Goal: Register for event/course

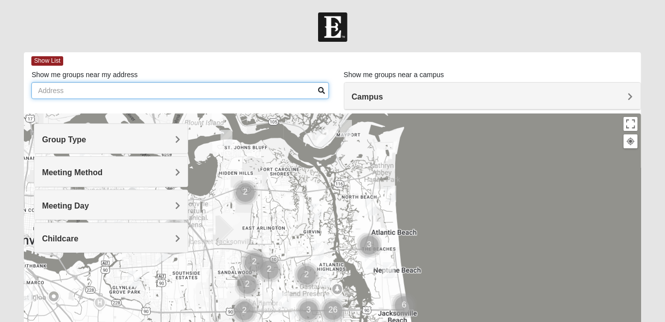
click at [251, 92] on input "Show me groups near my address" at bounding box center [179, 90] width 297 height 17
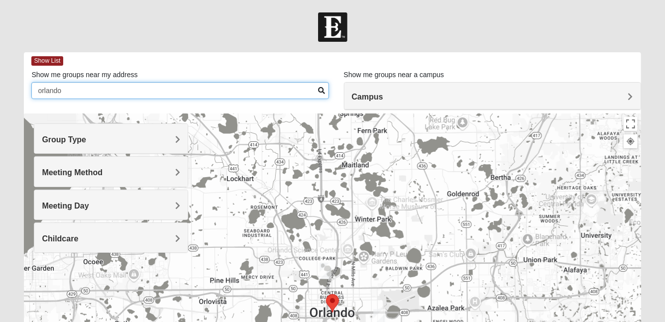
type input "orlando"
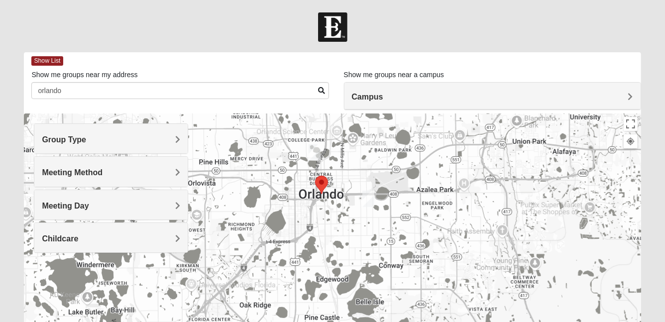
drag, startPoint x: 425, startPoint y: 252, endPoint x: 413, endPoint y: 130, distance: 122.1
click at [413, 130] on div at bounding box center [332, 313] width 617 height 398
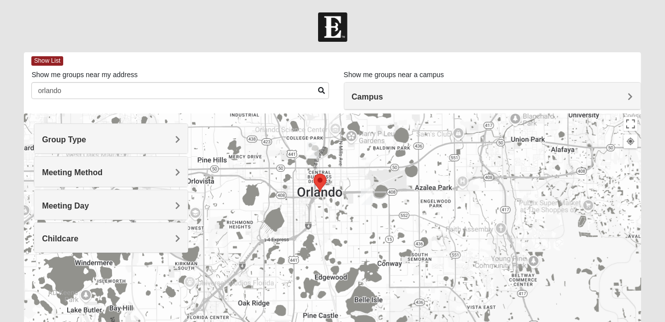
click at [368, 198] on img "Mixed Kallenbach 32806" at bounding box center [367, 197] width 12 height 16
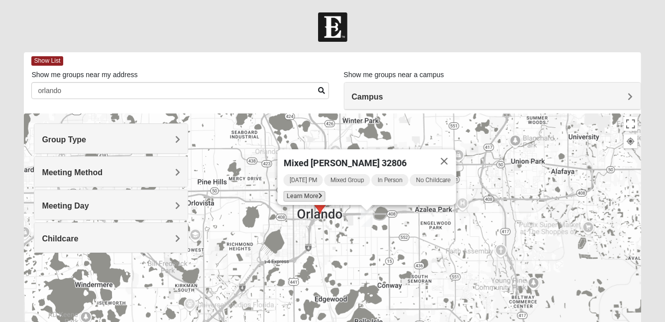
click at [306, 192] on span "Learn More" at bounding box center [305, 196] width 42 height 10
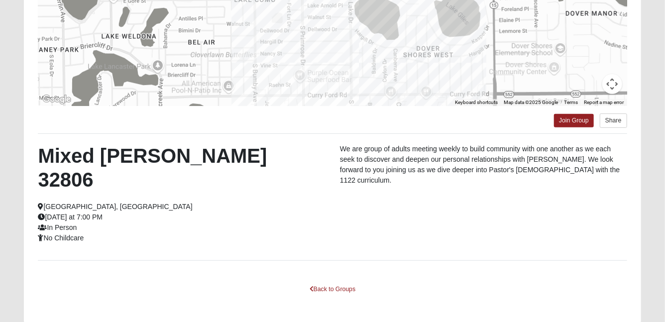
scroll to position [215, 0]
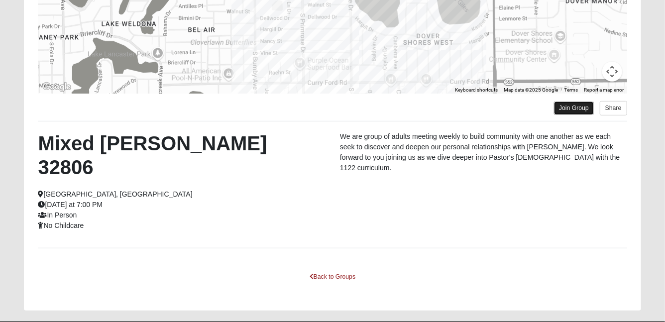
click at [577, 110] on link "Join Group" at bounding box center [574, 108] width 40 height 13
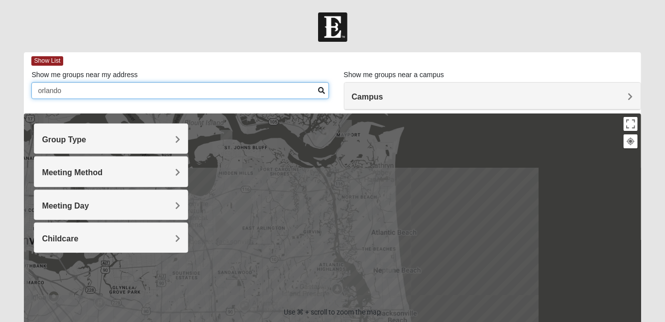
click at [232, 90] on input "orlando" at bounding box center [179, 90] width 297 height 17
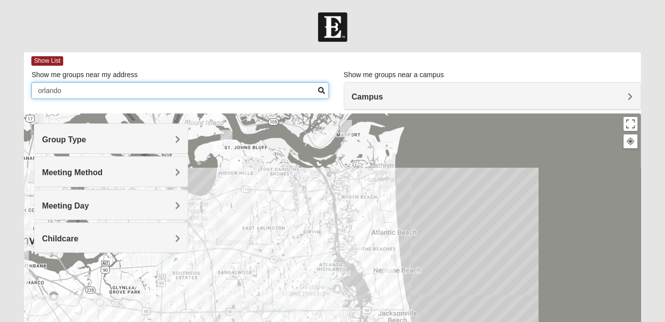
click at [217, 92] on input "orlando" at bounding box center [179, 90] width 297 height 17
type input "o"
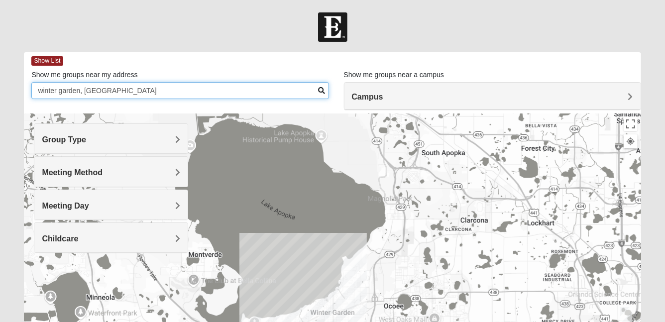
type input "winter garden, [GEOGRAPHIC_DATA]"
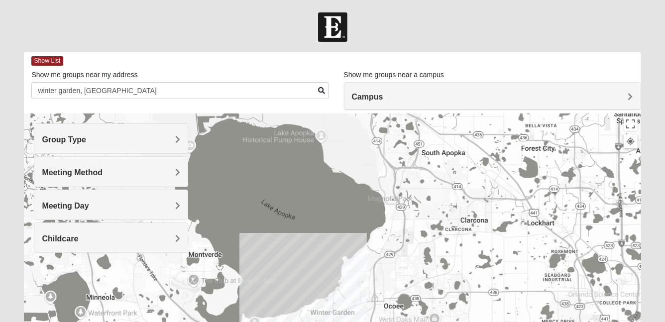
drag, startPoint x: 435, startPoint y: 224, endPoint x: 433, endPoint y: 145, distance: 78.7
click at [433, 145] on div at bounding box center [332, 313] width 617 height 398
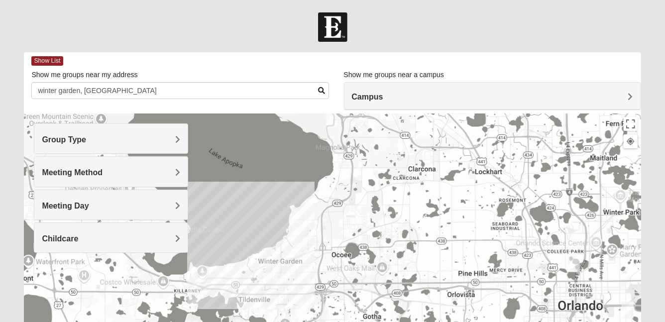
drag, startPoint x: 464, startPoint y: 241, endPoint x: 331, endPoint y: 136, distance: 169.1
click at [331, 136] on div at bounding box center [332, 313] width 617 height 398
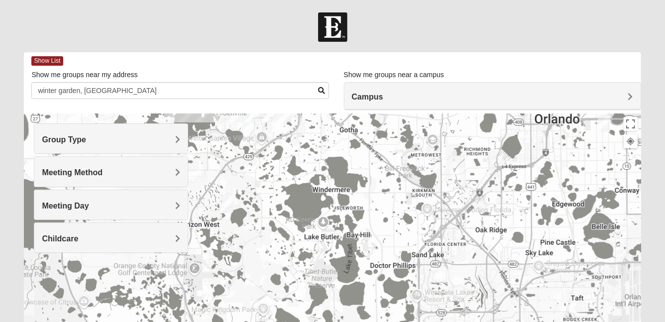
drag, startPoint x: 360, startPoint y: 219, endPoint x: 559, endPoint y: 118, distance: 223.8
click at [559, 118] on div at bounding box center [332, 313] width 617 height 398
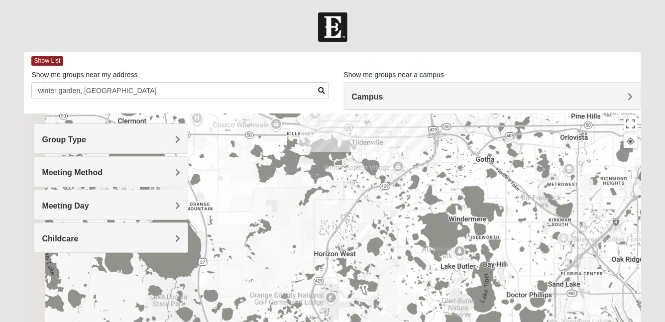
drag, startPoint x: 383, startPoint y: 169, endPoint x: 442, endPoint y: 216, distance: 74.7
click at [442, 216] on div at bounding box center [332, 313] width 617 height 398
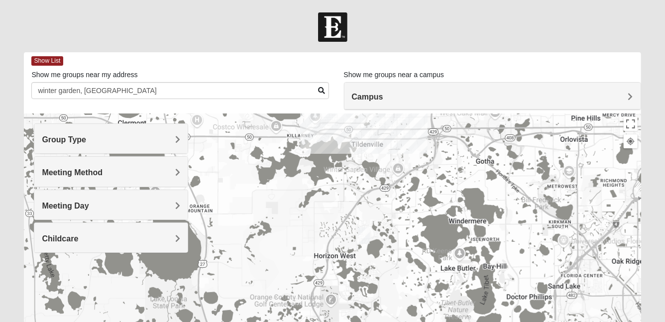
click at [365, 234] on img "Mixed Lange 34787" at bounding box center [364, 236] width 12 height 16
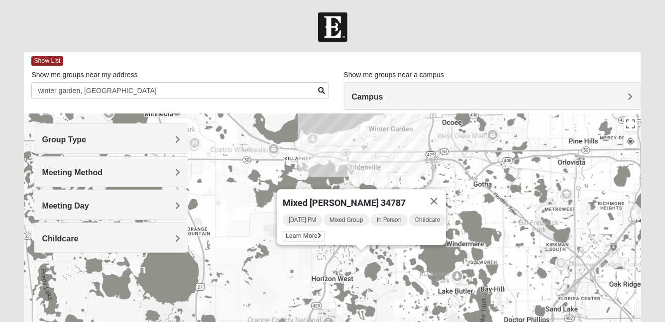
drag, startPoint x: 394, startPoint y: 252, endPoint x: 392, endPoint y: 278, distance: 25.5
click at [392, 278] on div "Mixed [PERSON_NAME] 34787 [DATE] PM Mixed Group In Person Childcare Learn More" at bounding box center [332, 313] width 617 height 398
click at [298, 232] on span "Learn More" at bounding box center [304, 236] width 42 height 10
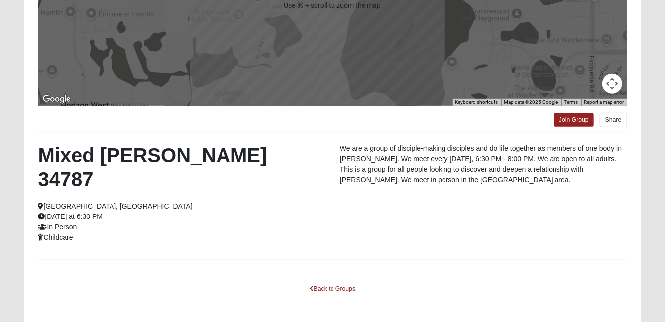
scroll to position [205, 0]
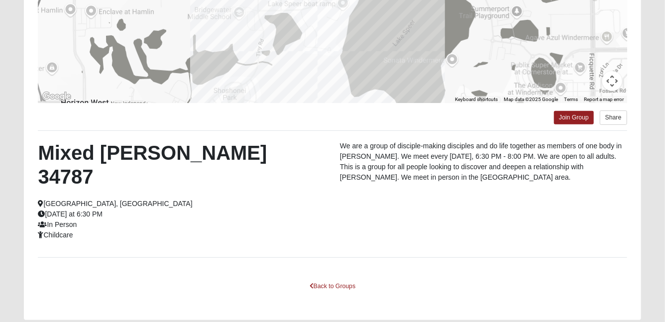
drag, startPoint x: 119, startPoint y: 188, endPoint x: 41, endPoint y: 154, distance: 84.5
click at [41, 154] on div "Mixed [PERSON_NAME] 34787 [GEOGRAPHIC_DATA], [GEOGRAPHIC_DATA] [DATE] at 6:30 P…" at bounding box center [181, 191] width 302 height 100
copy div "Mixed [PERSON_NAME] [GEOGRAPHIC_DATA], [GEOGRAPHIC_DATA] [DATE] at 6:30 PM"
click at [372, 212] on div "Mixed [PERSON_NAME] 34787 [GEOGRAPHIC_DATA], [GEOGRAPHIC_DATA] [DATE] at 6:30 P…" at bounding box center [332, 194] width 604 height 107
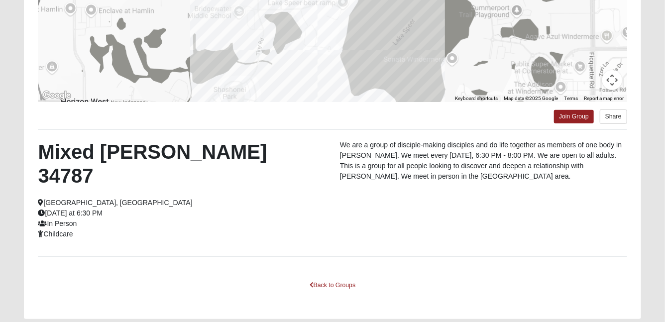
scroll to position [215, 0]
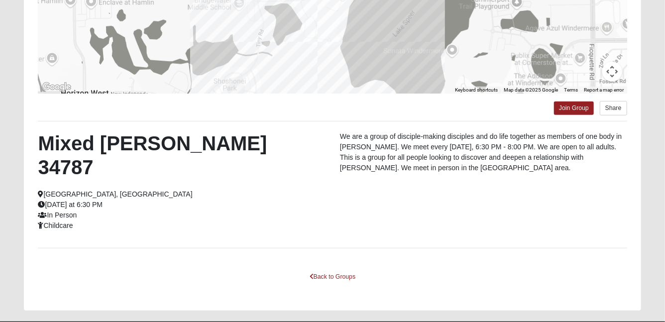
click at [490, 189] on div "Mixed [PERSON_NAME] 34787 [GEOGRAPHIC_DATA], [GEOGRAPHIC_DATA] [DATE] at 6:30 P…" at bounding box center [332, 184] width 604 height 107
